Goal: Task Accomplishment & Management: Manage account settings

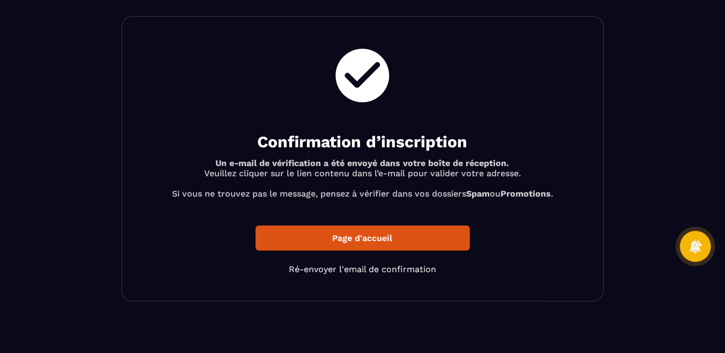
click at [323, 236] on p "Page d'accueil" at bounding box center [363, 238] width 214 height 25
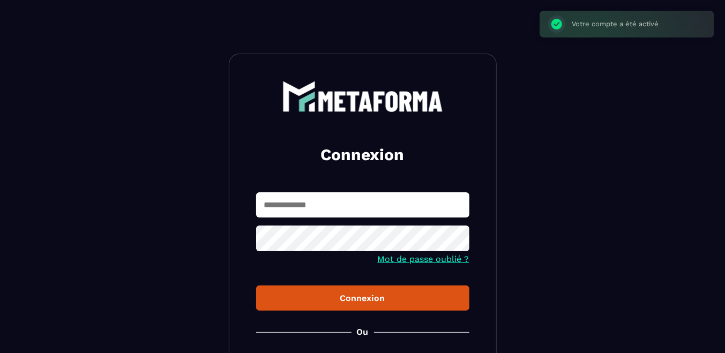
type input "**********"
click at [326, 294] on div "Connexion" at bounding box center [363, 298] width 196 height 10
